Goal: Transaction & Acquisition: Purchase product/service

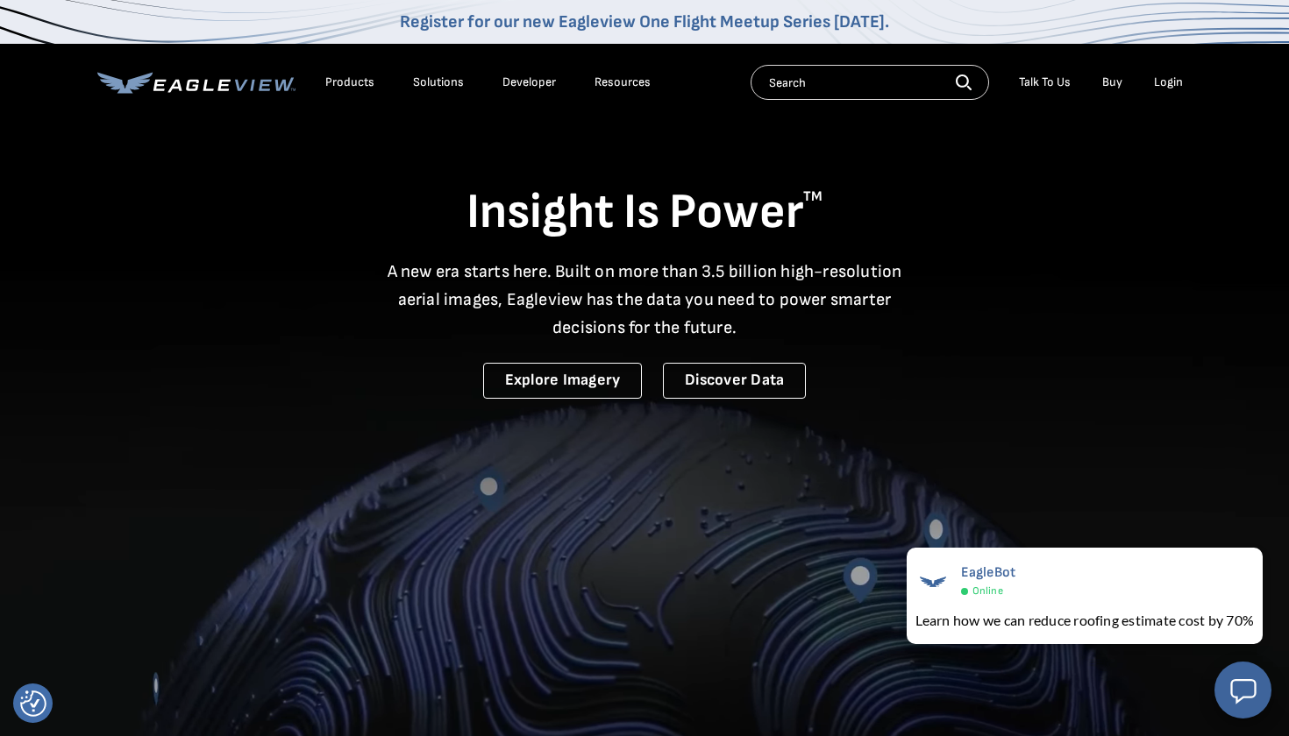
click at [1172, 82] on div "Login" at bounding box center [1168, 83] width 29 height 16
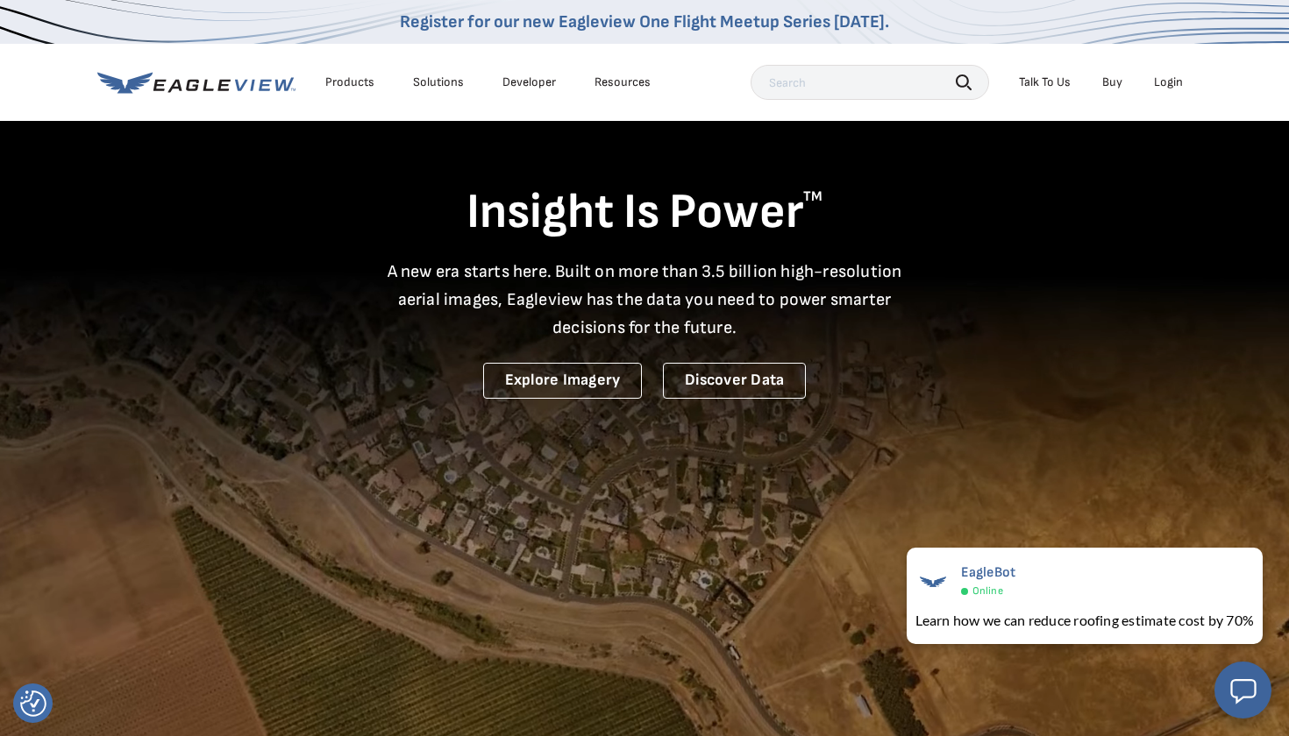
click at [1168, 83] on div "Login" at bounding box center [1168, 83] width 29 height 16
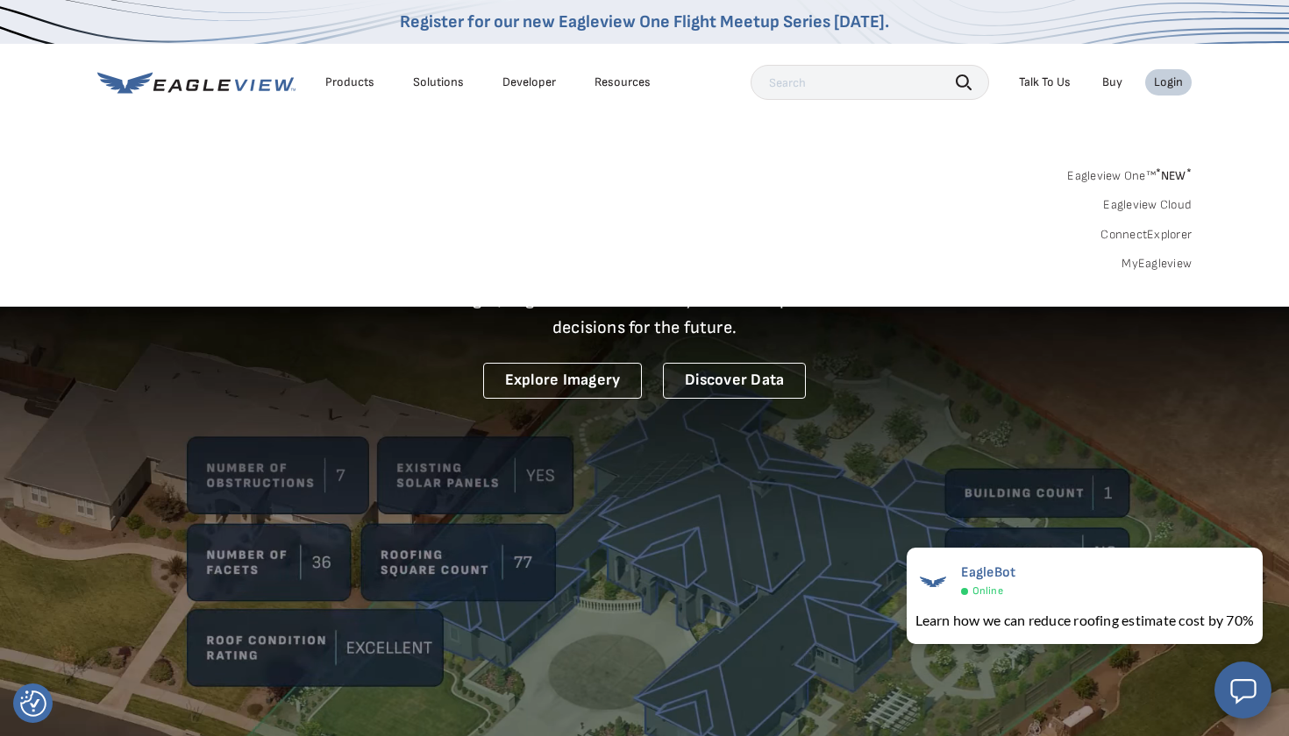
click at [1116, 85] on link "Buy" at bounding box center [1112, 83] width 20 height 16
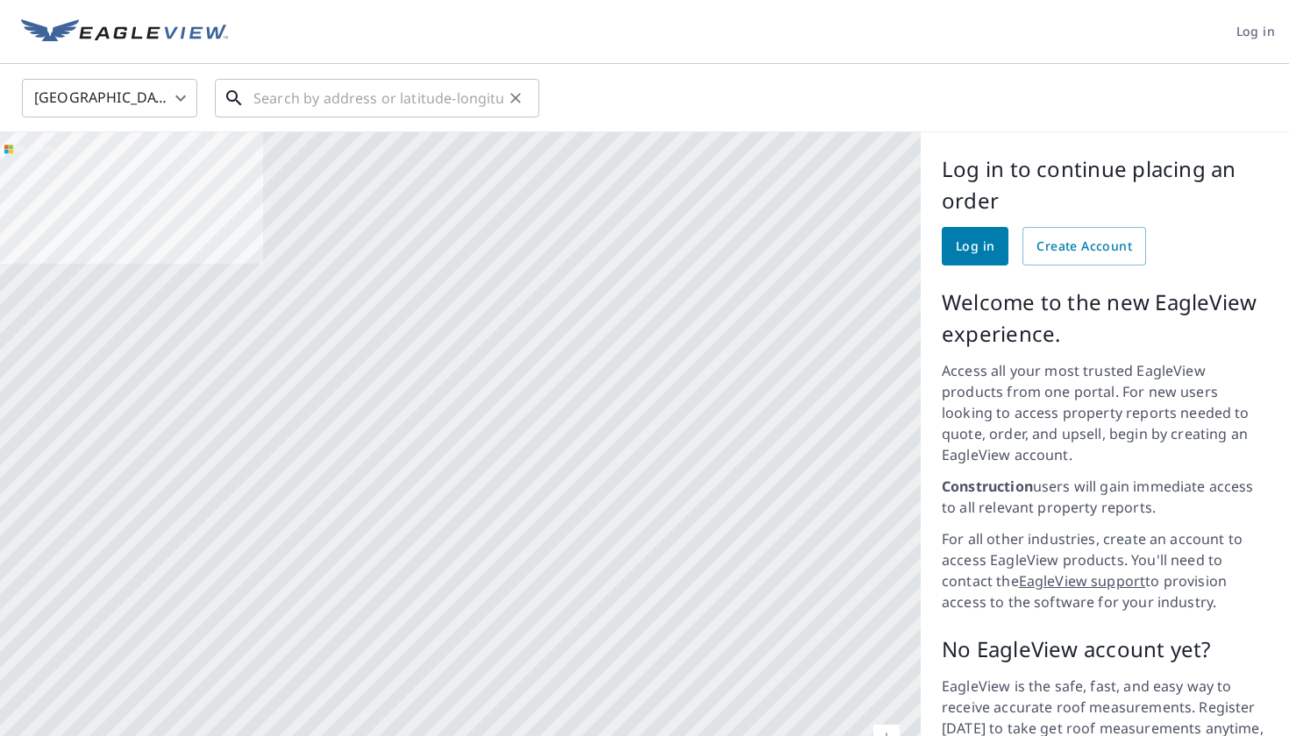
click at [312, 102] on input "text" at bounding box center [378, 98] width 250 height 49
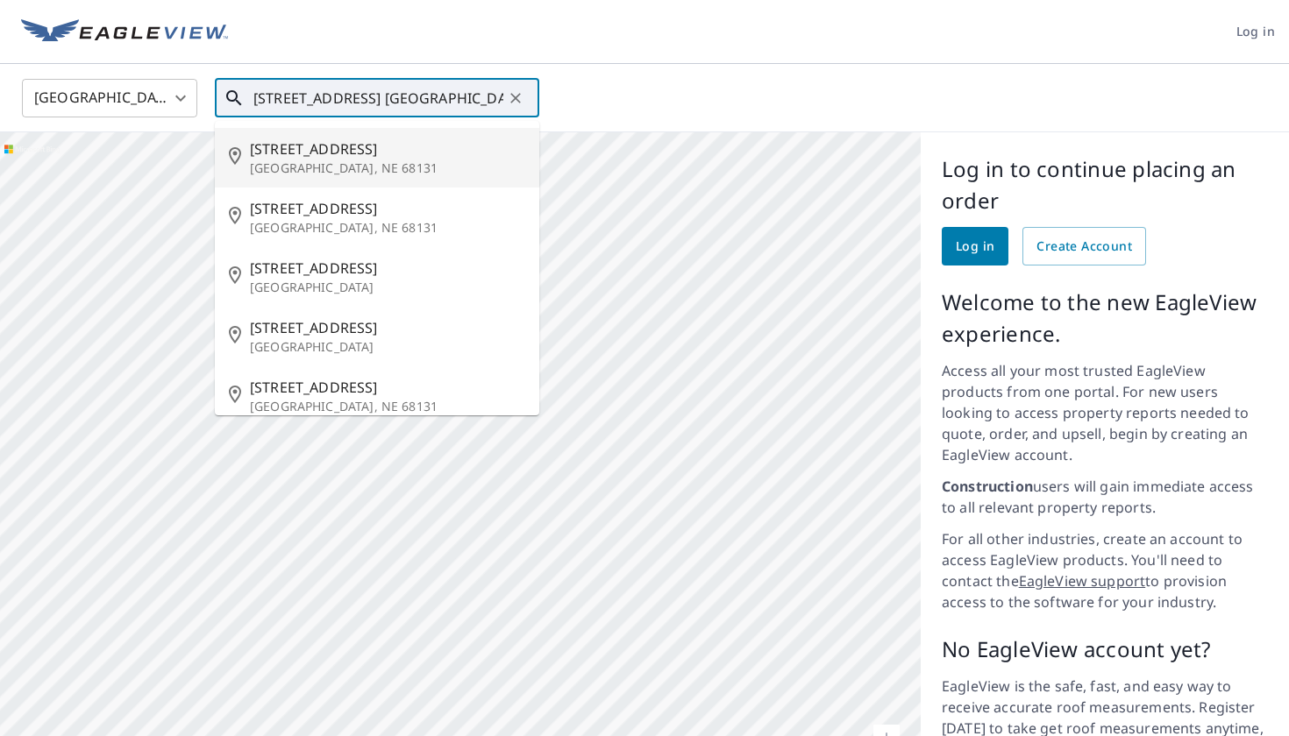
click at [303, 154] on span "[STREET_ADDRESS]" at bounding box center [387, 149] width 275 height 21
type input "[STREET_ADDRESS]"
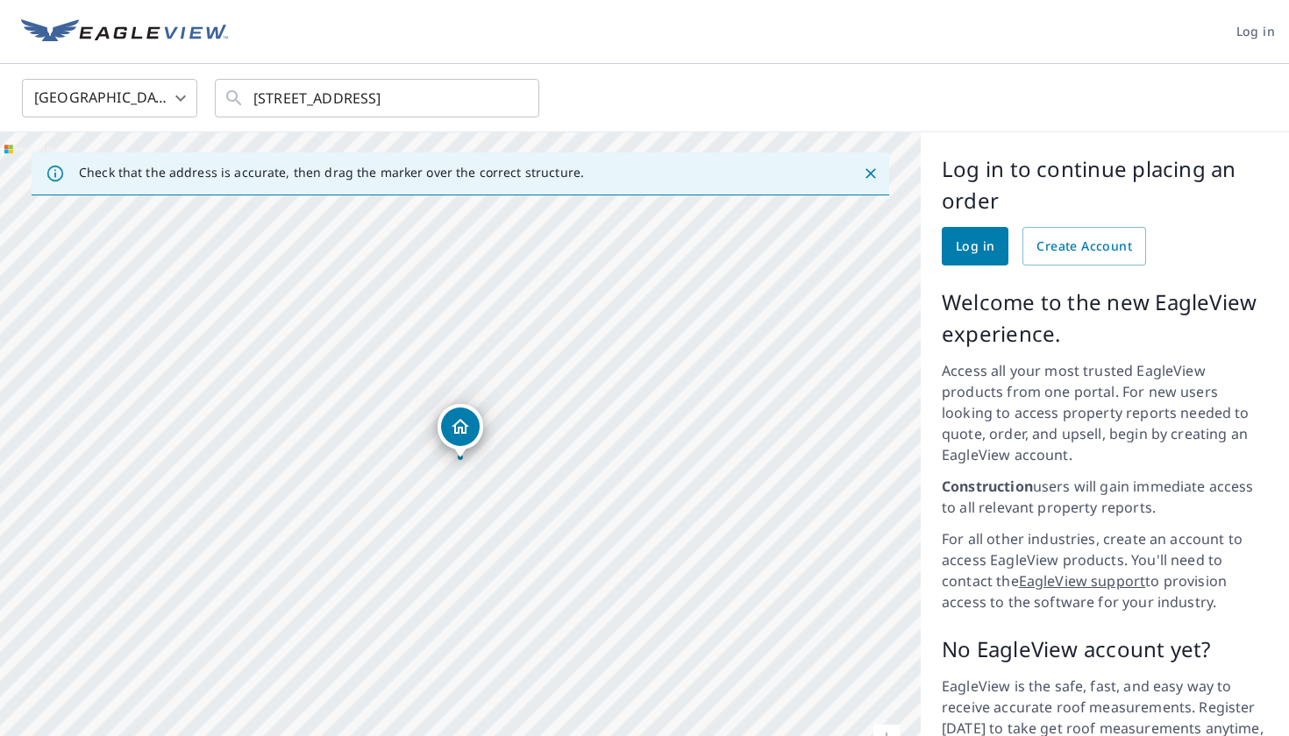
click at [459, 426] on icon "Dropped pin, building 1, Residential property, 350 N 41st Ave Omaha, NE 68131" at bounding box center [460, 426] width 21 height 21
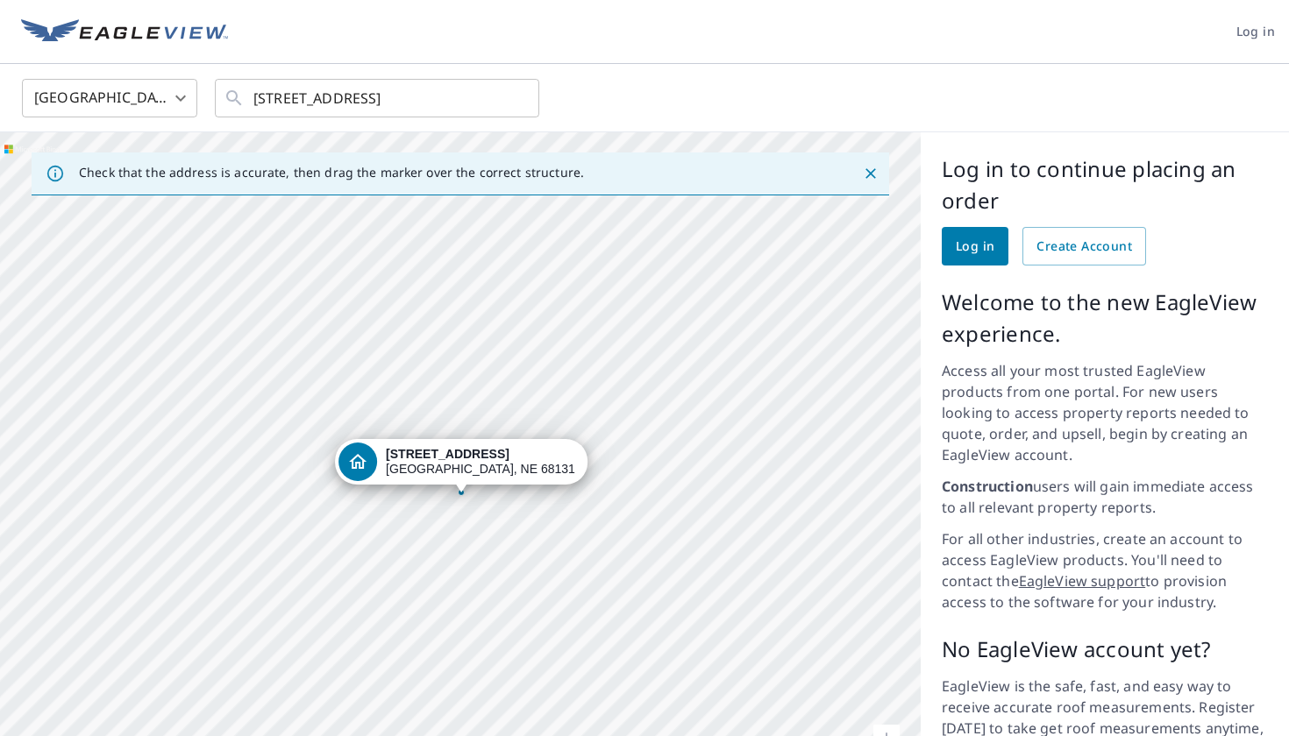
click at [657, 428] on div "[STREET_ADDRESS]" at bounding box center [460, 471] width 920 height 679
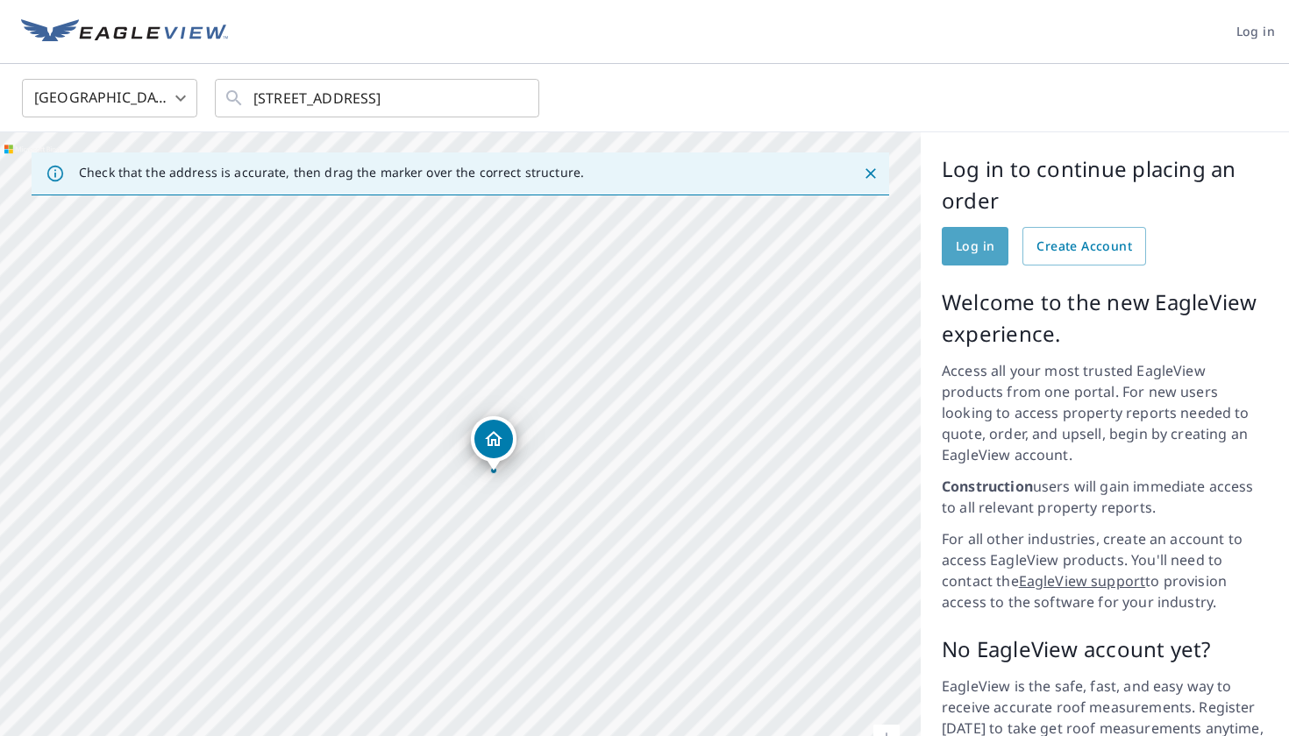
click at [995, 245] on link "Log in" at bounding box center [974, 246] width 67 height 39
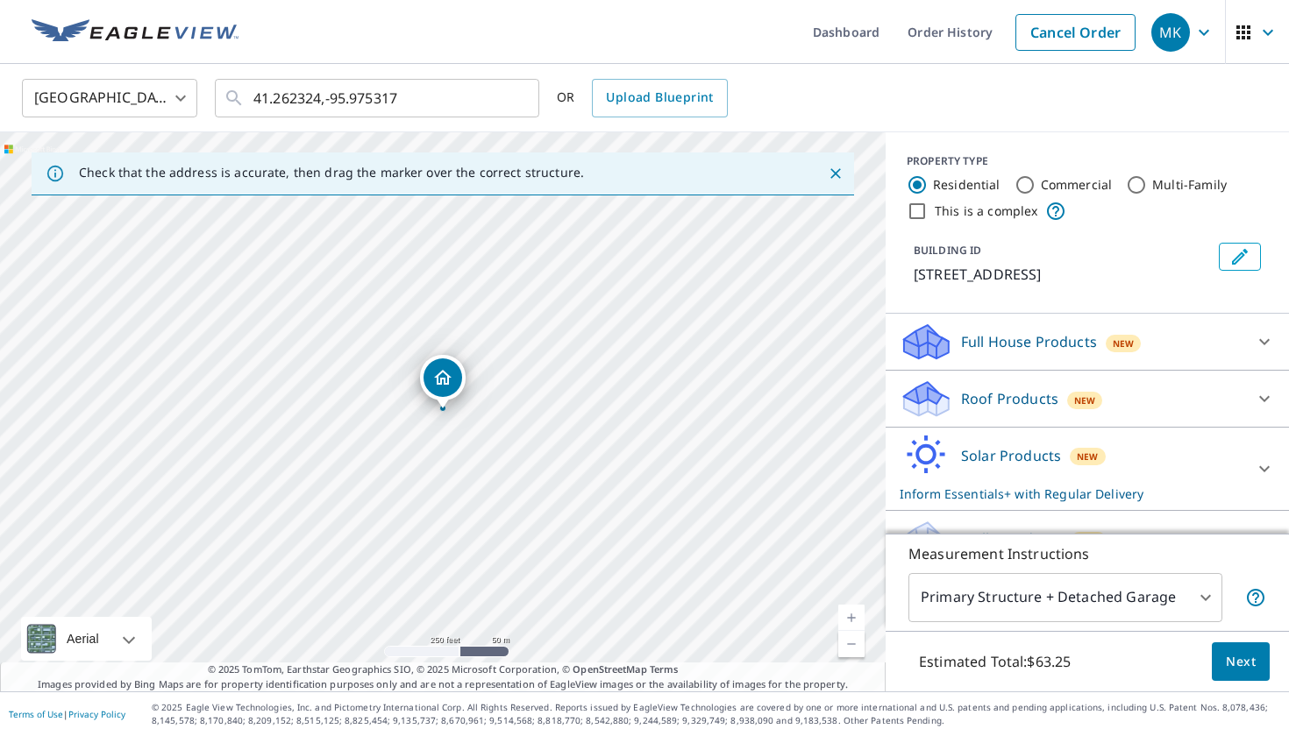
click at [1038, 397] on p "Roof Products" at bounding box center [1009, 398] width 97 height 21
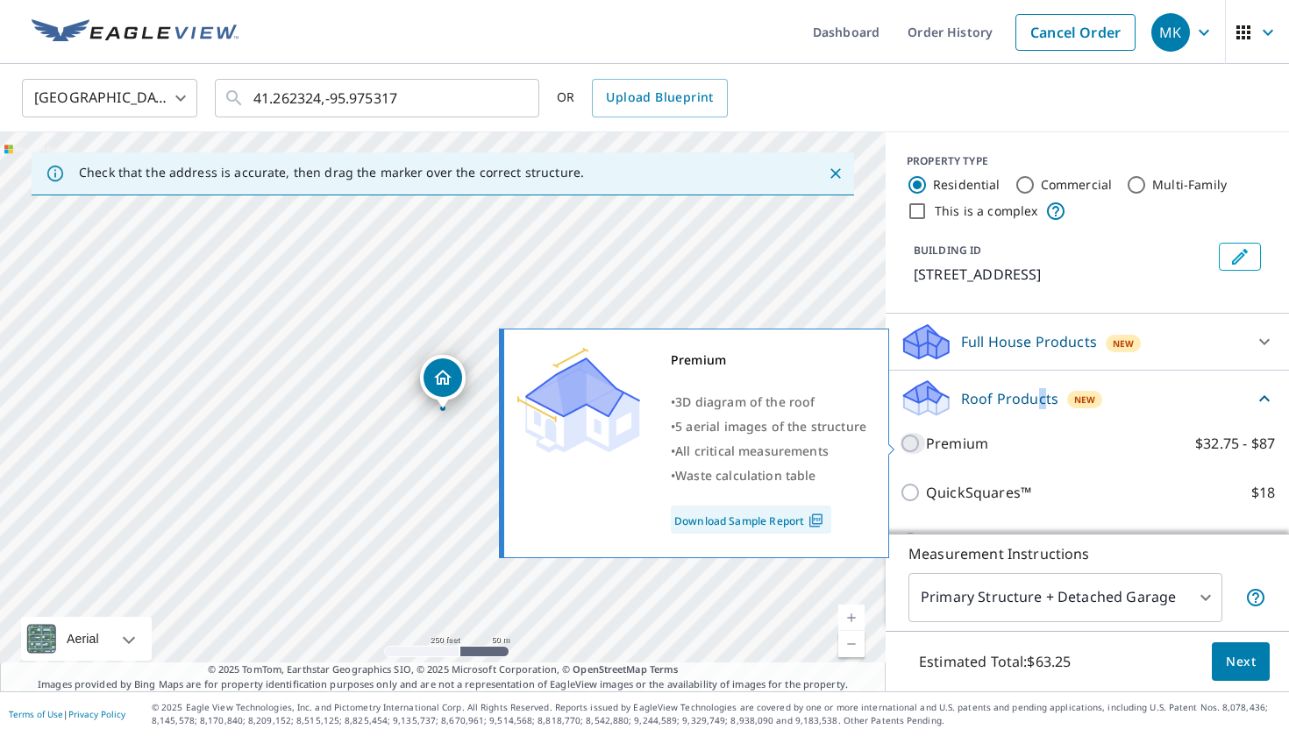
click at [916, 437] on input "Premium $32.75 - $87" at bounding box center [912, 443] width 26 height 21
checkbox input "true"
checkbox input "false"
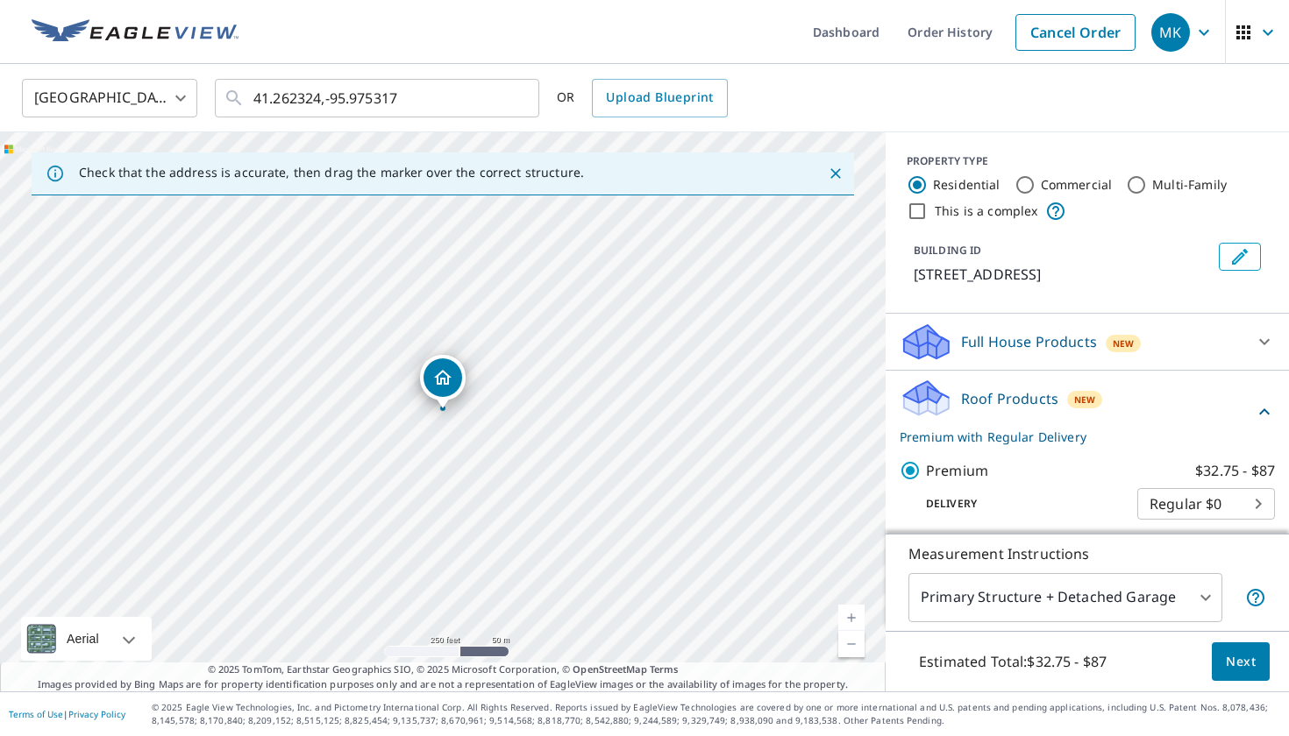
click at [1210, 600] on body "MK MK Dashboard Order History Cancel Order MK United States US ​ 41.262324,-95.…" at bounding box center [644, 368] width 1289 height 736
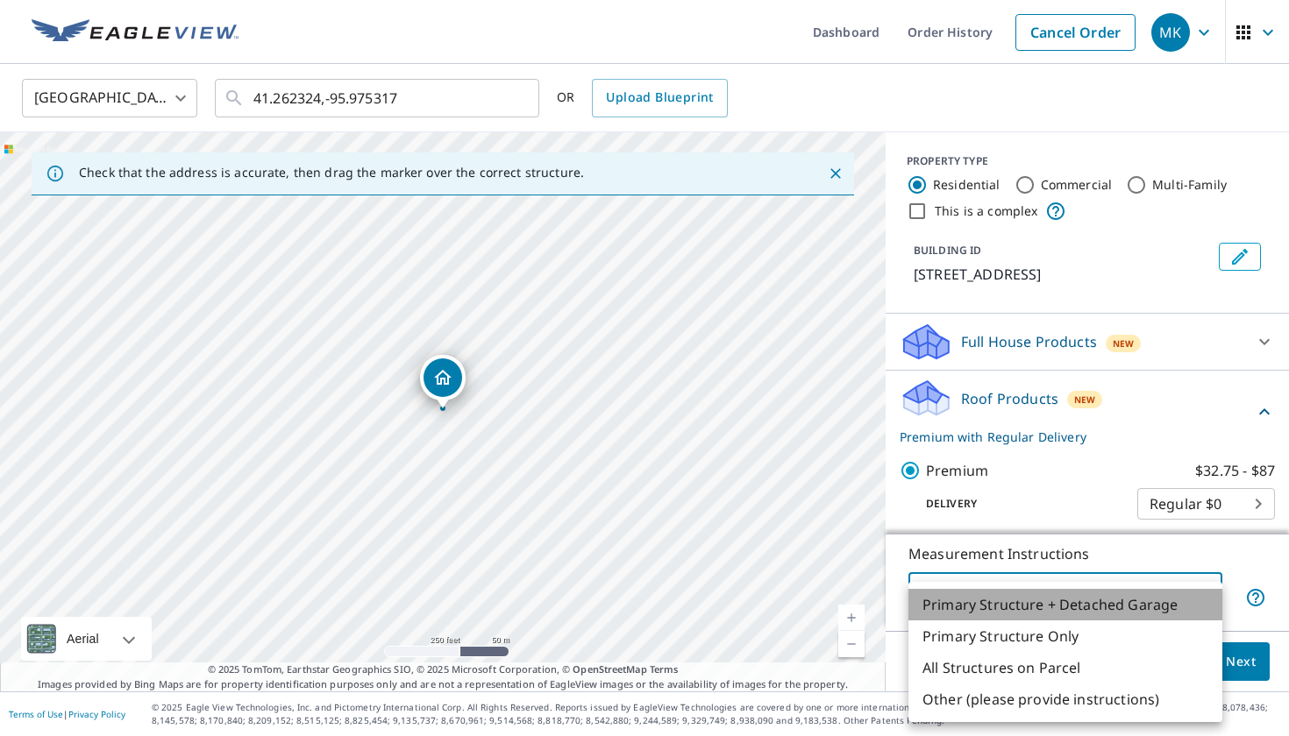
click at [1185, 604] on li "Primary Structure + Detached Garage" at bounding box center [1065, 605] width 314 height 32
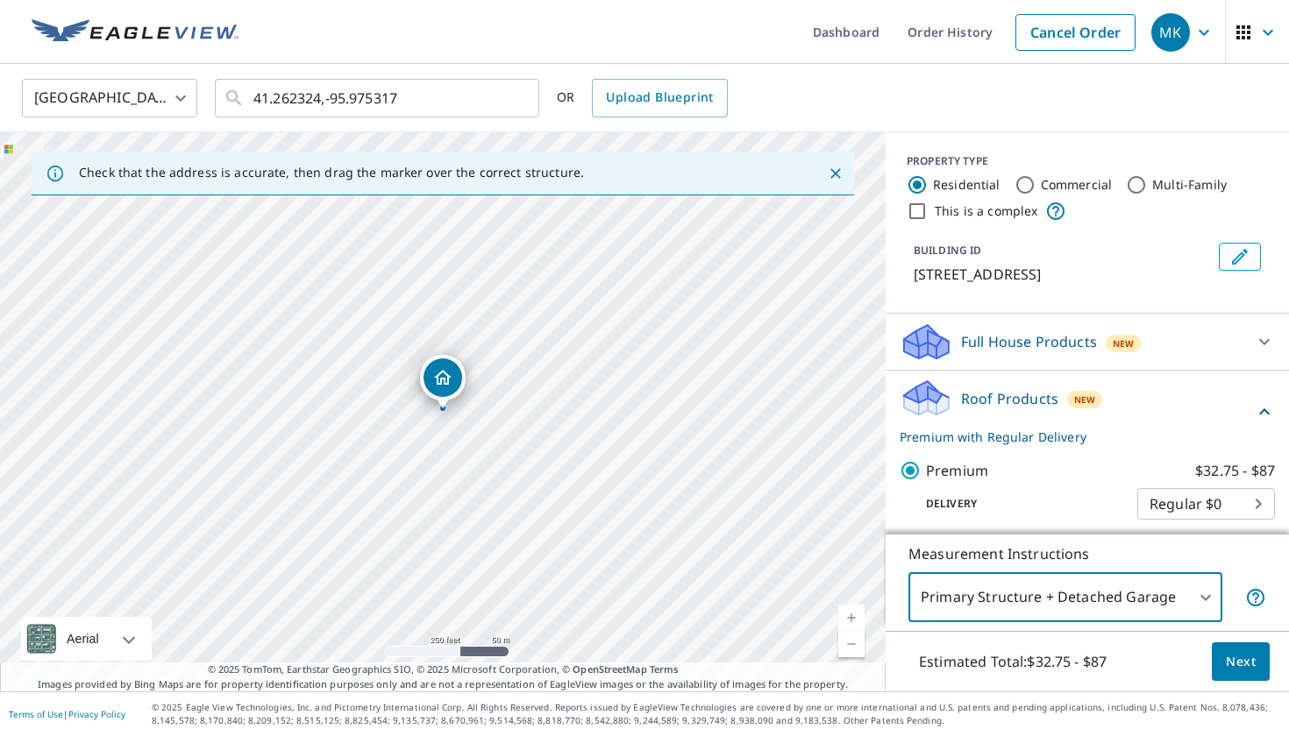
click at [1238, 662] on span "Next" at bounding box center [1240, 662] width 30 height 22
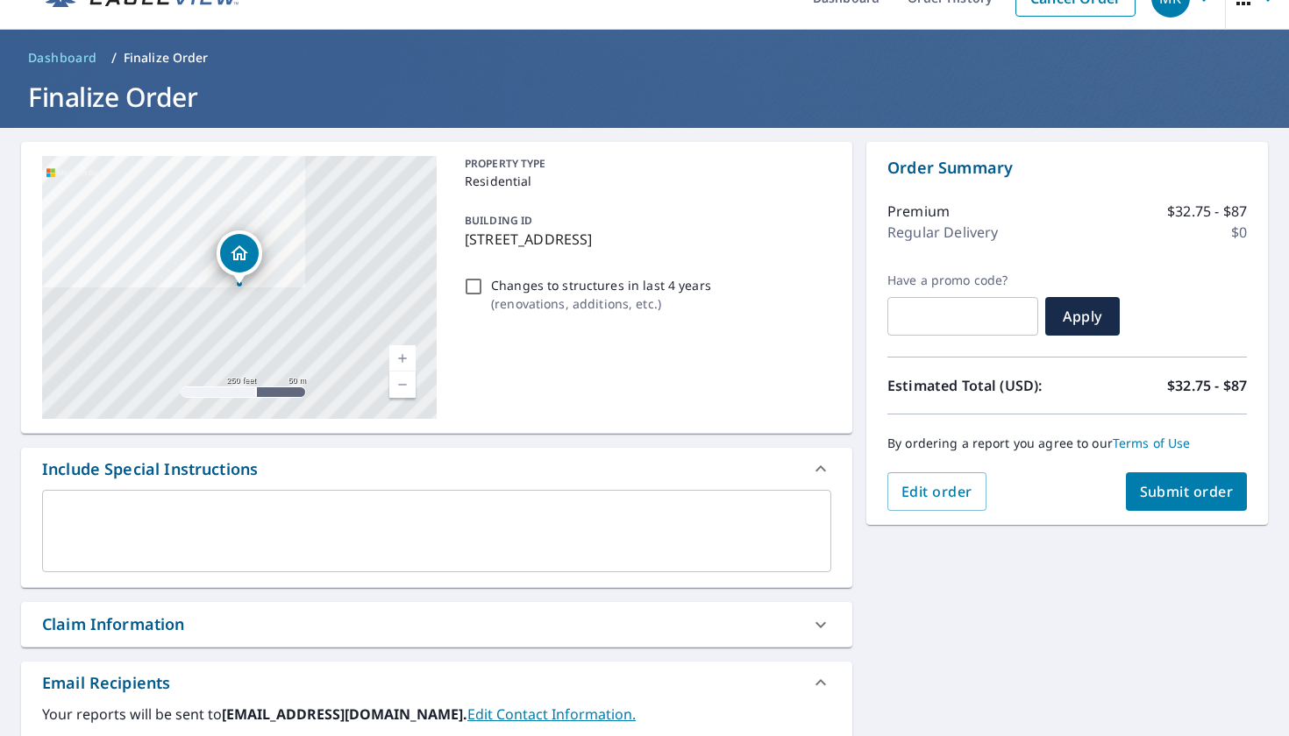
scroll to position [39, 0]
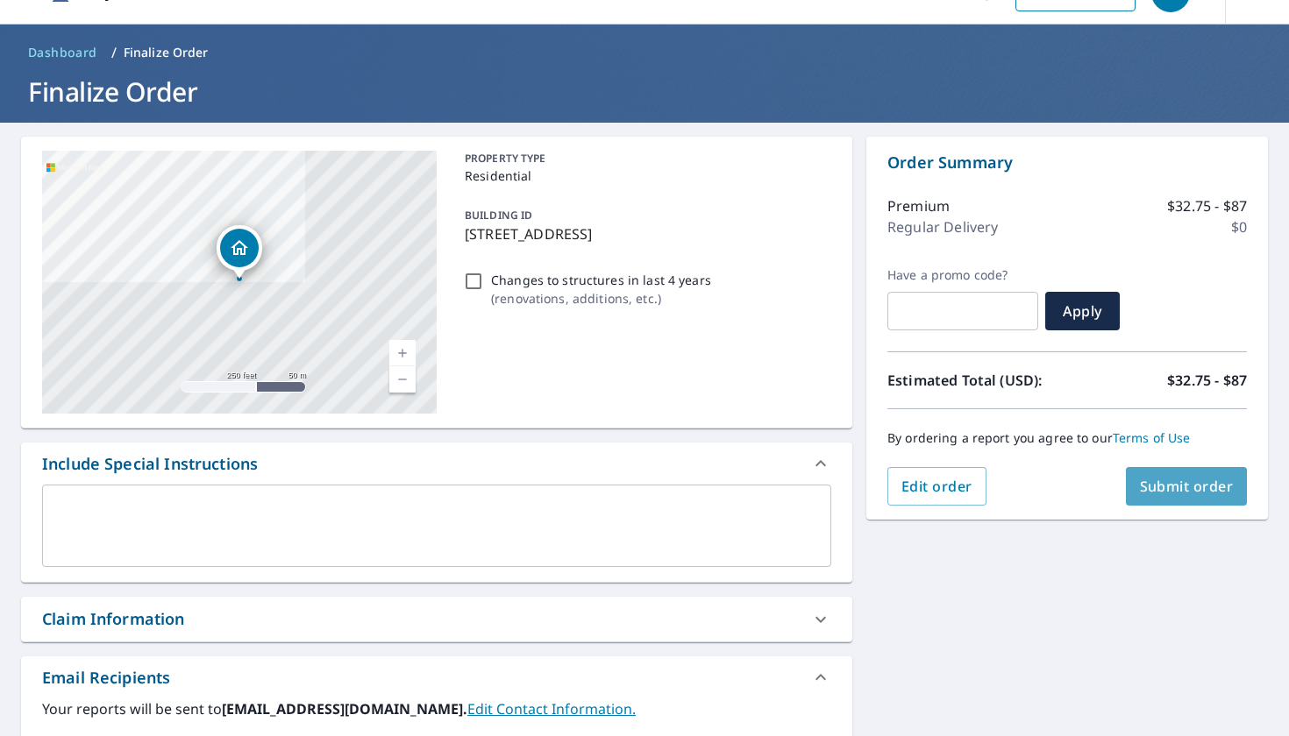
click at [1162, 479] on span "Submit order" at bounding box center [1187, 486] width 94 height 19
